Goal: Share content: Share content

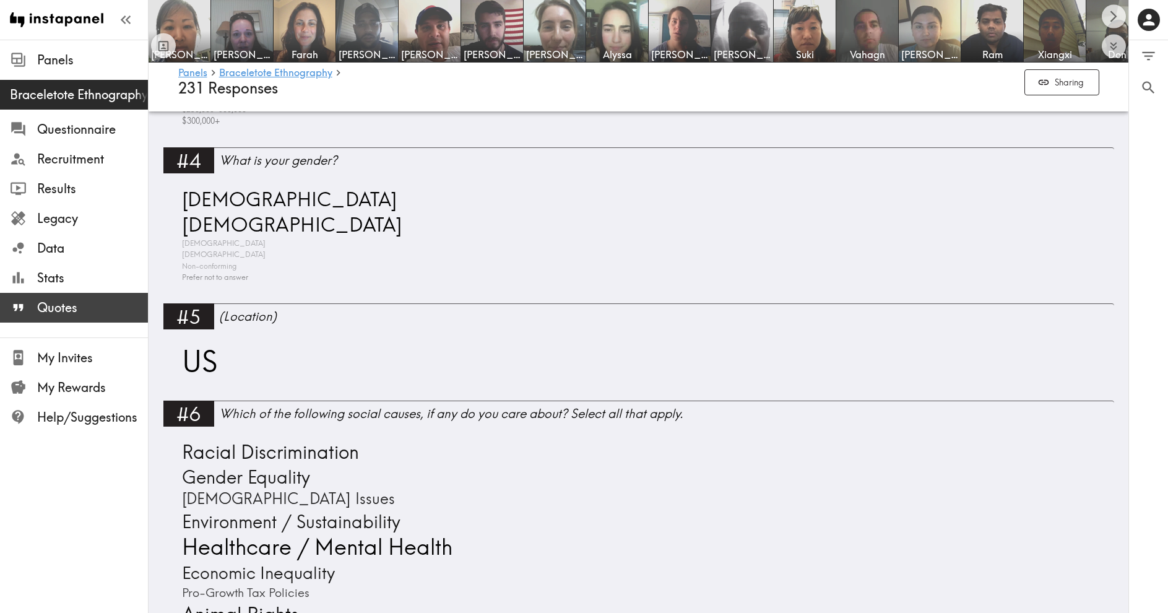
scroll to position [884, 0]
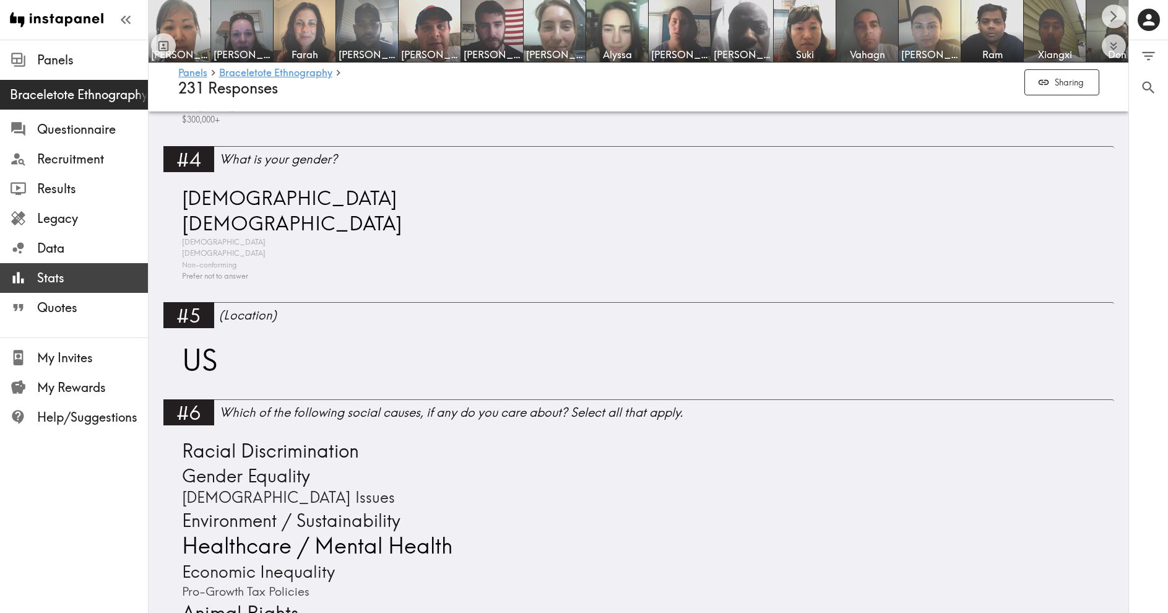
click at [63, 280] on span "Stats" at bounding box center [92, 277] width 111 height 17
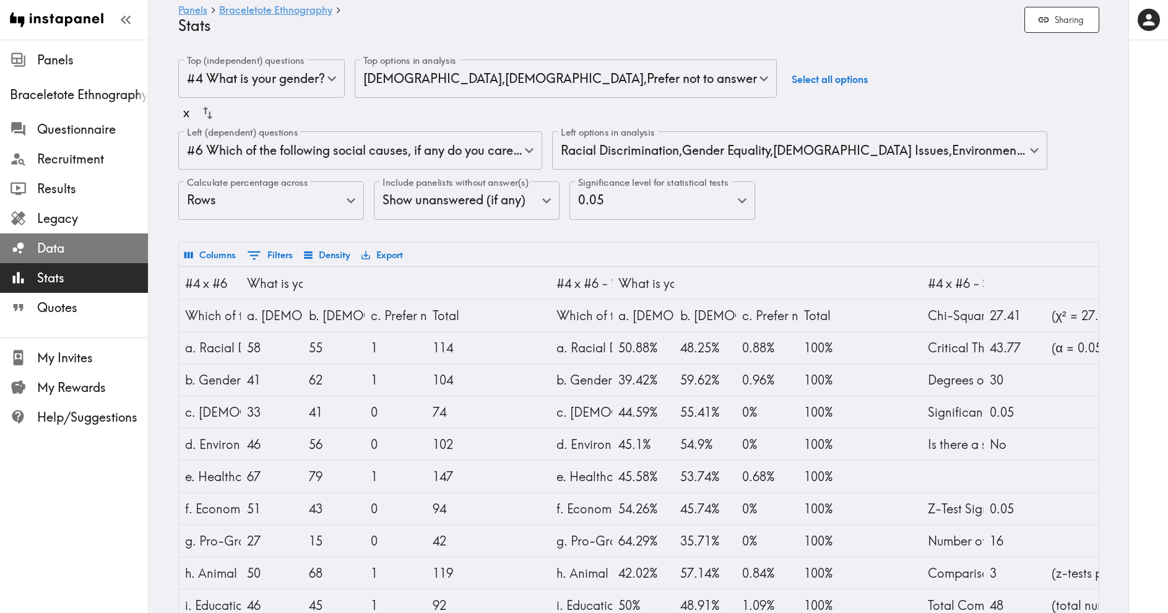
click at [61, 248] on span "Data" at bounding box center [92, 248] width 111 height 17
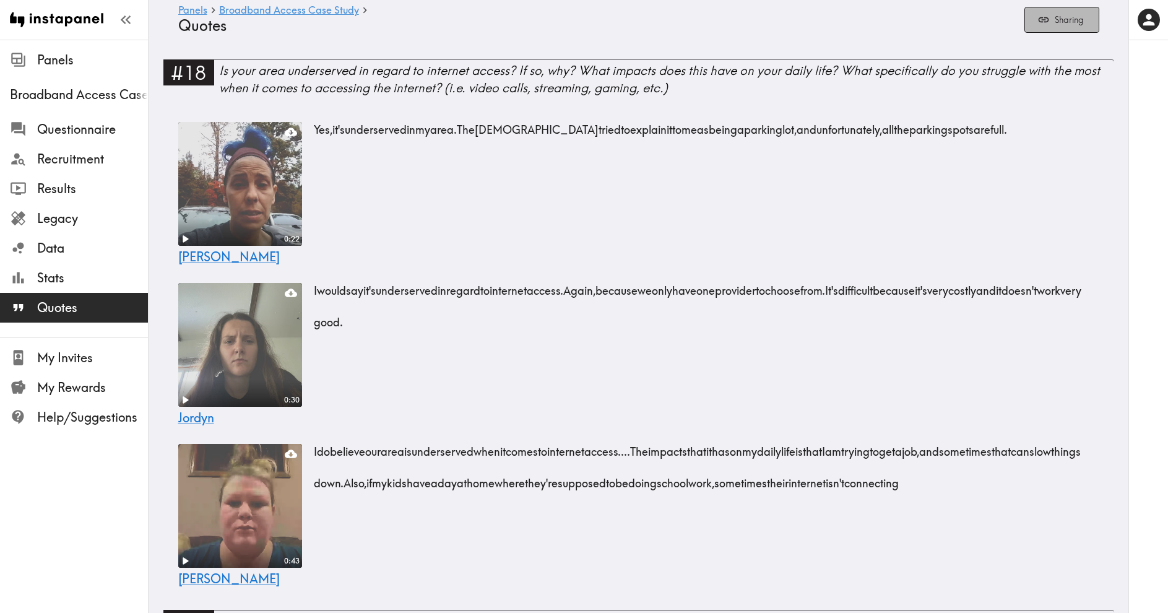
click at [1055, 19] on button "Sharing" at bounding box center [1061, 20] width 75 height 27
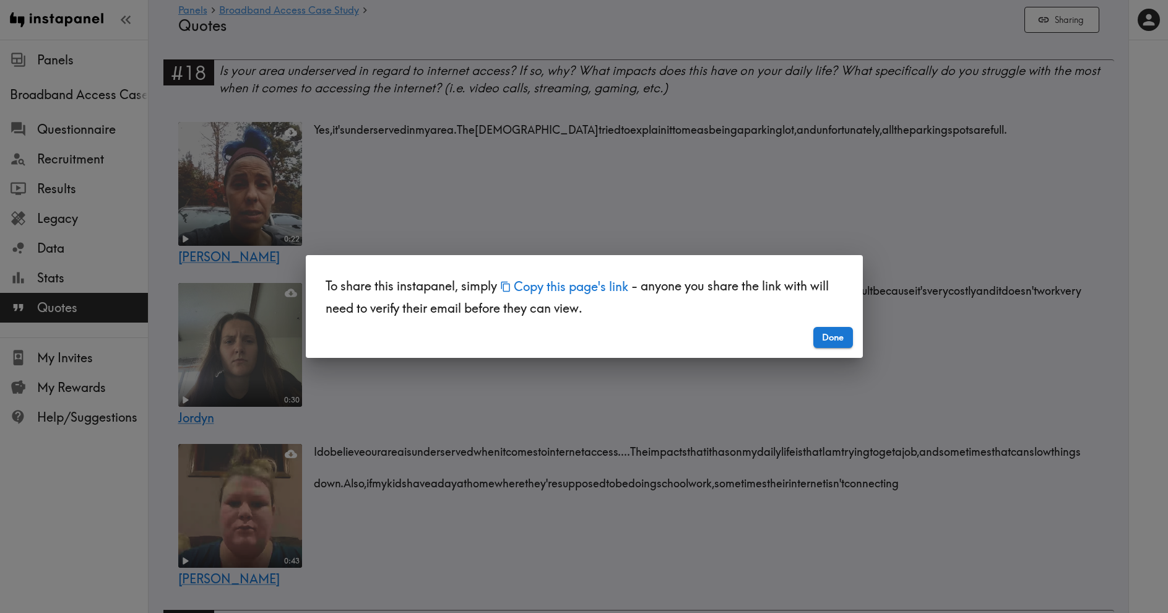
click at [592, 288] on button "Copy this page's link" at bounding box center [564, 286] width 134 height 27
click at [579, 290] on button "Copied this page's link!" at bounding box center [571, 286] width 149 height 27
click at [834, 337] on button "Done" at bounding box center [833, 337] width 40 height 21
